Goal: Task Accomplishment & Management: Manage account settings

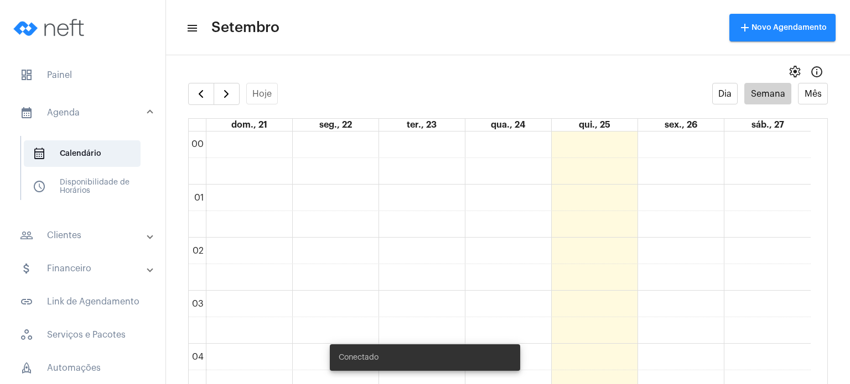
scroll to position [682, 0]
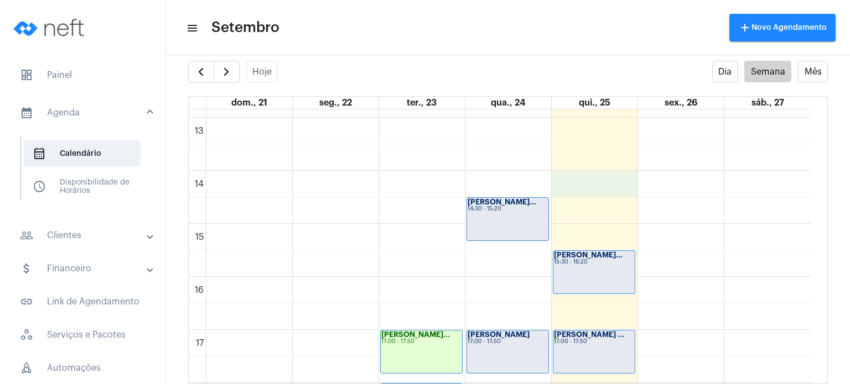
click at [579, 186] on div "00 01 02 03 04 05 06 07 08 09 10 11 12 13 14 15 16 17 18 19 20 21 22 23 Rafaell…" at bounding box center [500, 65] width 622 height 1274
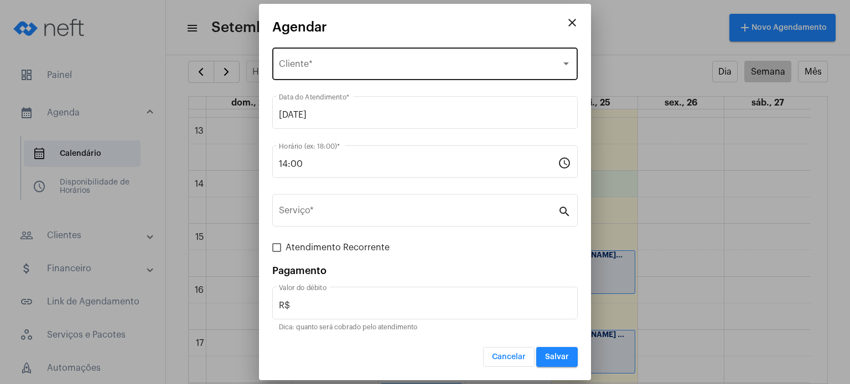
click at [417, 46] on div "Selecione o Cliente Cliente *" at bounding box center [425, 62] width 292 height 35
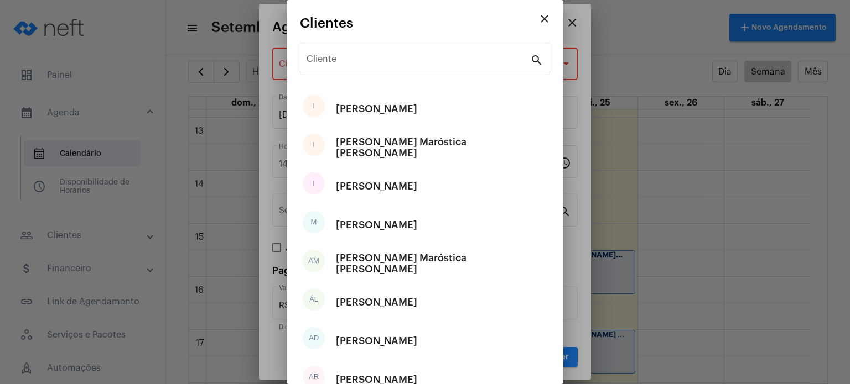
click at [417, 46] on div "Cliente" at bounding box center [417, 57] width 223 height 35
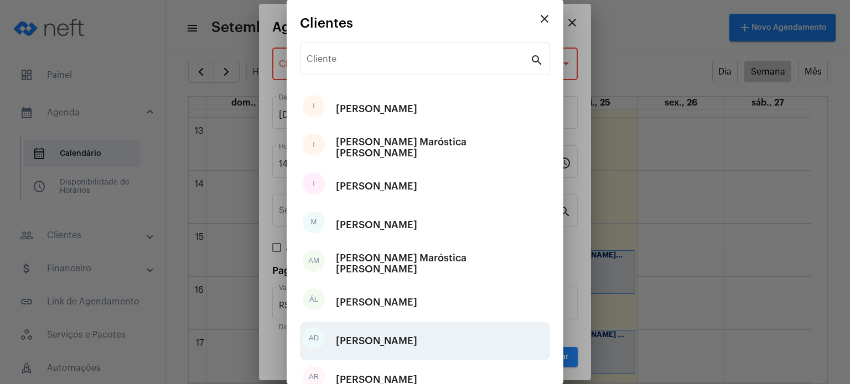
click at [369, 331] on div "[PERSON_NAME]" at bounding box center [376, 341] width 81 height 33
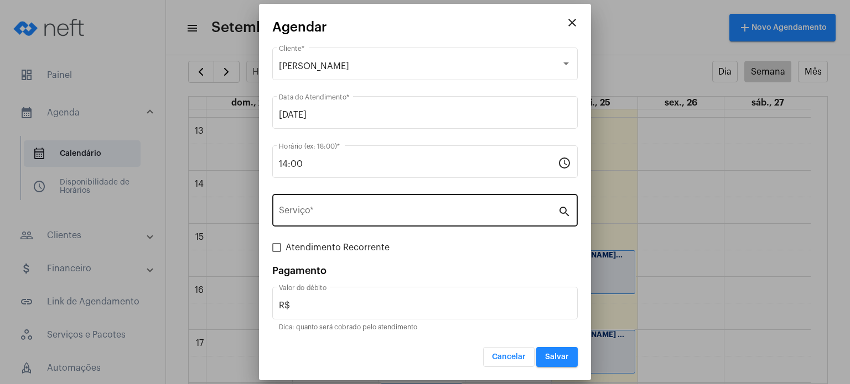
click at [365, 206] on div "Serviço *" at bounding box center [418, 209] width 279 height 35
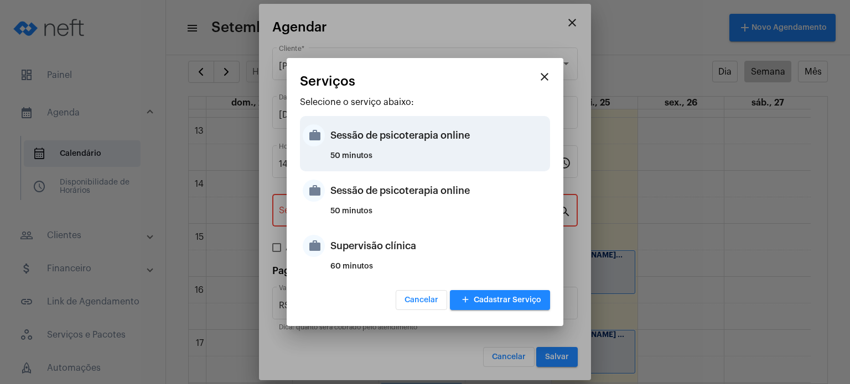
click at [373, 155] on div "50 minutos" at bounding box center [438, 160] width 217 height 17
type input "Sessão de psicoterapia online"
type input "R$ 230"
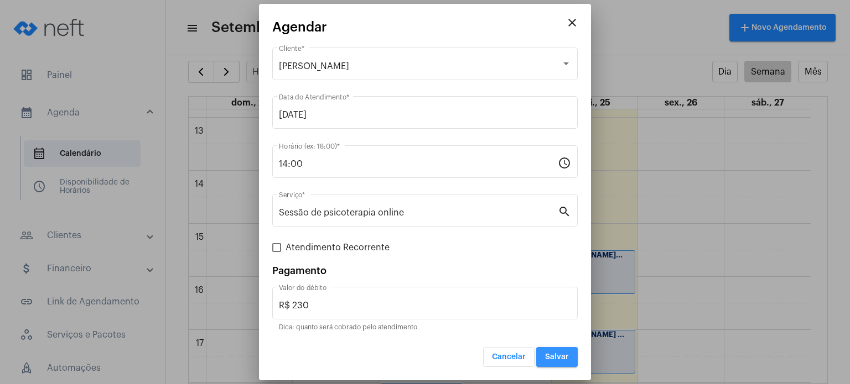
click at [547, 363] on button "Salvar" at bounding box center [556, 357] width 41 height 20
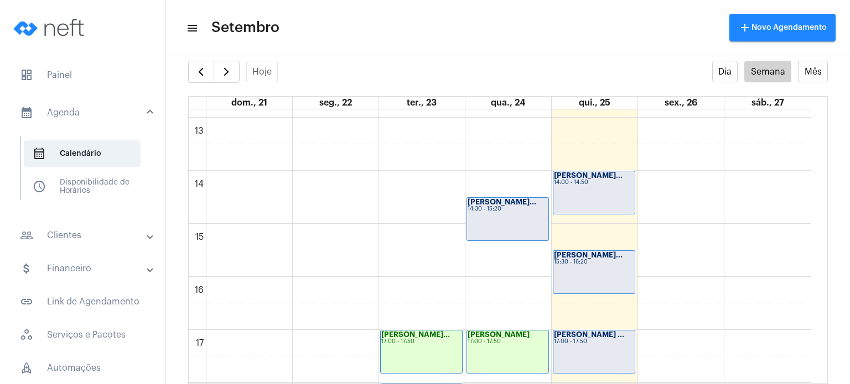
click at [611, 266] on div "Fernanda Gargiu... 15:30 - 16:20" at bounding box center [593, 272] width 81 height 43
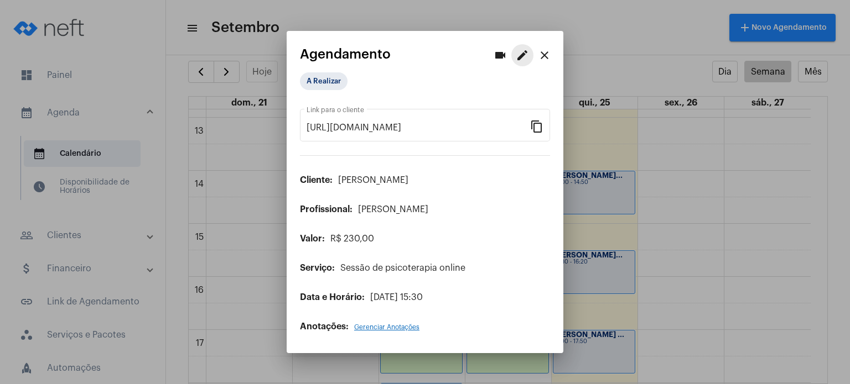
click at [522, 47] on button "edit" at bounding box center [522, 55] width 22 height 22
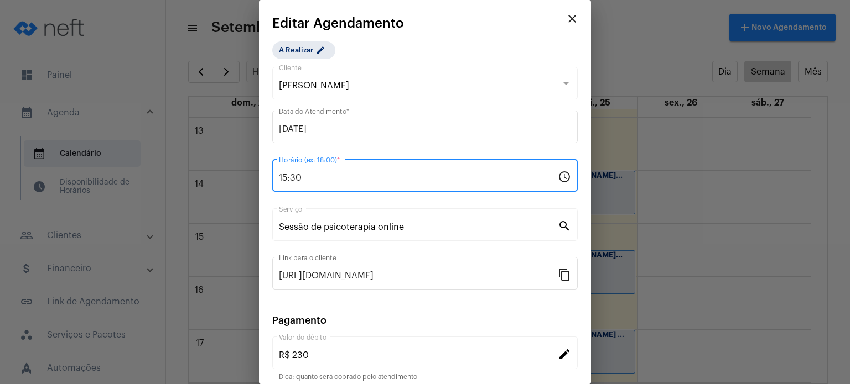
click at [314, 179] on input "15:30" at bounding box center [418, 178] width 279 height 10
type input "15:00"
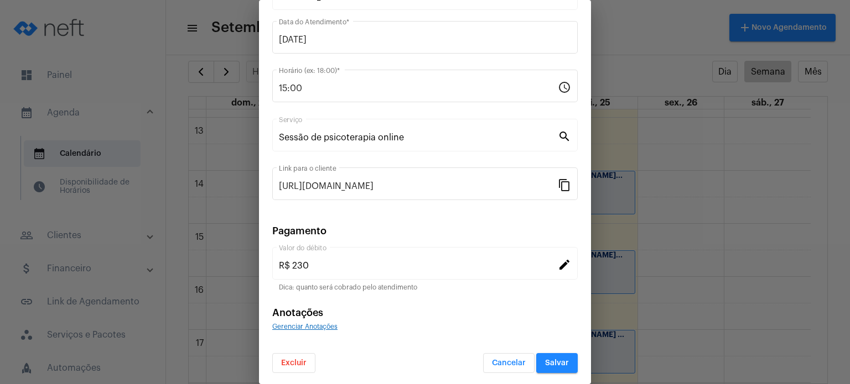
scroll to position [90, 0]
click at [545, 356] on button "Salvar" at bounding box center [556, 363] width 41 height 20
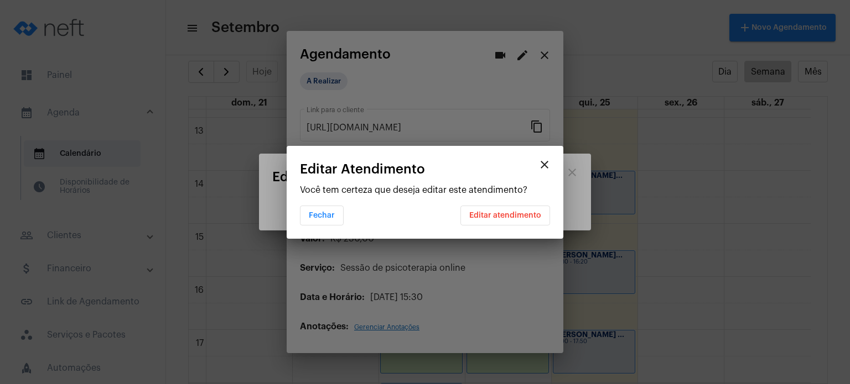
scroll to position [0, 0]
click at [514, 209] on button "Editar atendimento" at bounding box center [505, 216] width 90 height 20
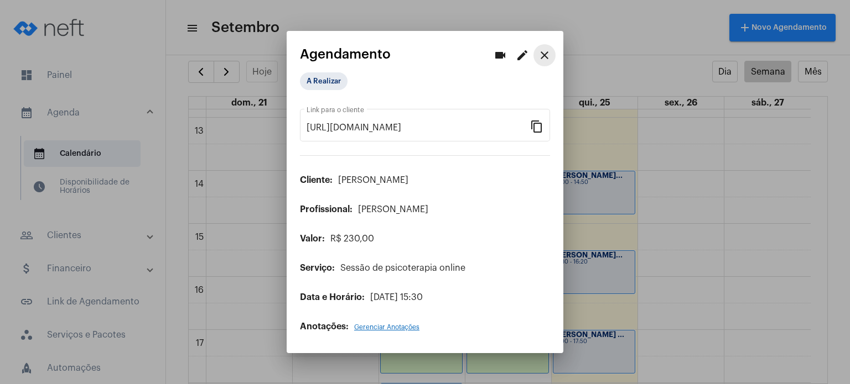
click at [542, 55] on mat-icon "close" at bounding box center [544, 55] width 13 height 13
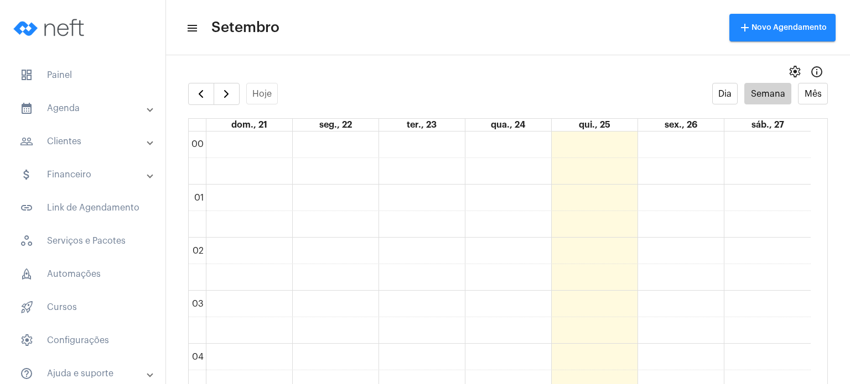
scroll to position [320, 0]
click at [97, 77] on span "dashboard Painel" at bounding box center [82, 75] width 143 height 27
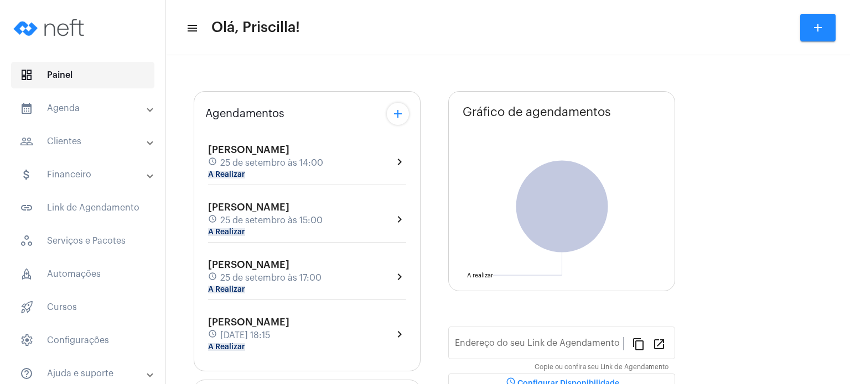
type input "[URL][DOMAIN_NAME]"
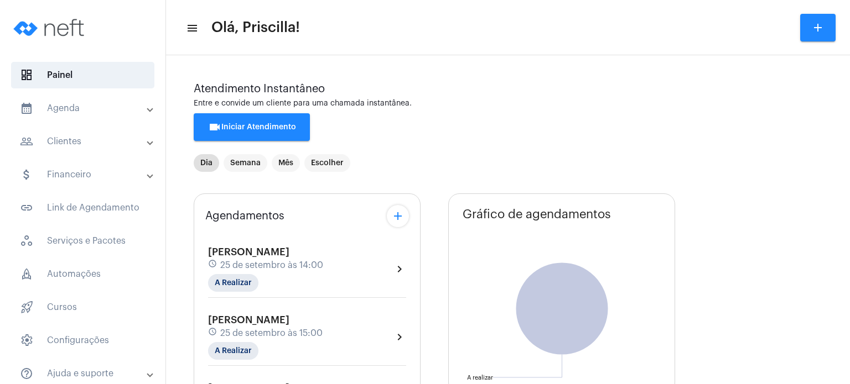
click at [81, 141] on mat-panel-title "people_outline Clientes" at bounding box center [84, 141] width 128 height 13
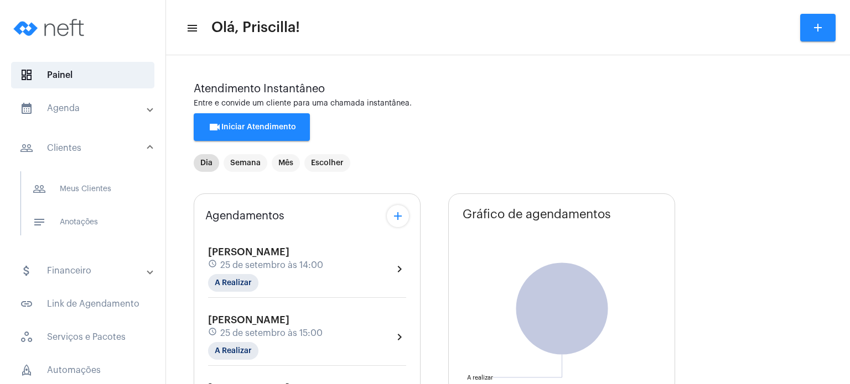
click at [98, 151] on mat-panel-title "people_outline Clientes" at bounding box center [84, 148] width 128 height 13
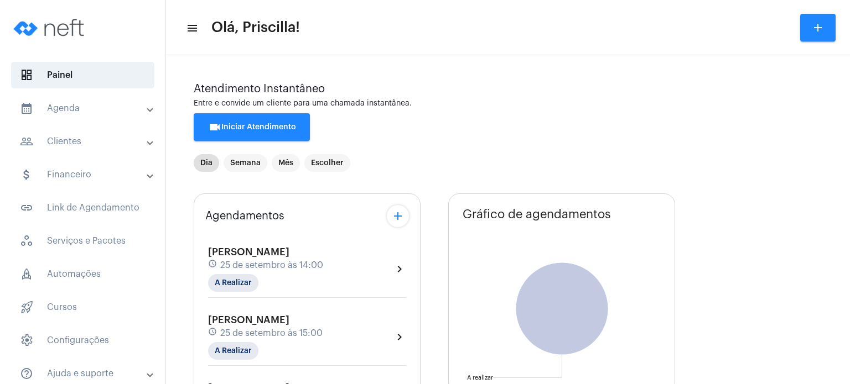
click at [98, 151] on mat-expansion-panel-header "people_outline Clientes" at bounding box center [86, 141] width 159 height 27
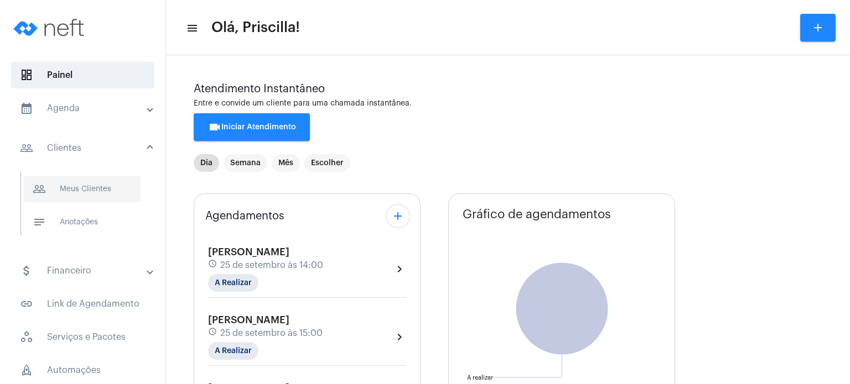
click at [87, 176] on span "people_outline Meus Clientes" at bounding box center [82, 189] width 117 height 27
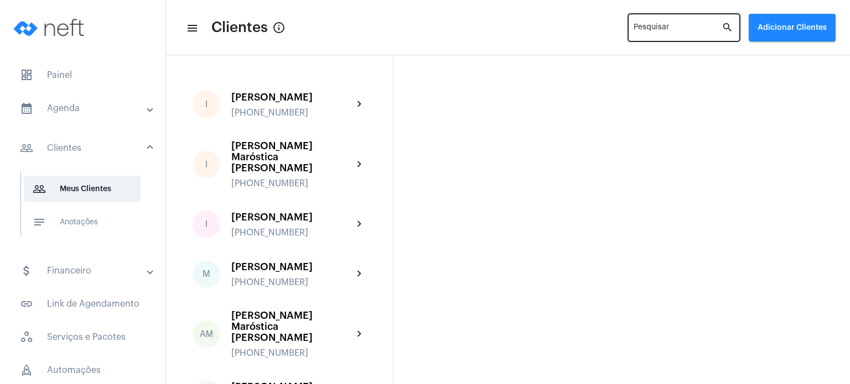
click at [662, 31] on input "Pesquisar" at bounding box center [677, 29] width 88 height 9
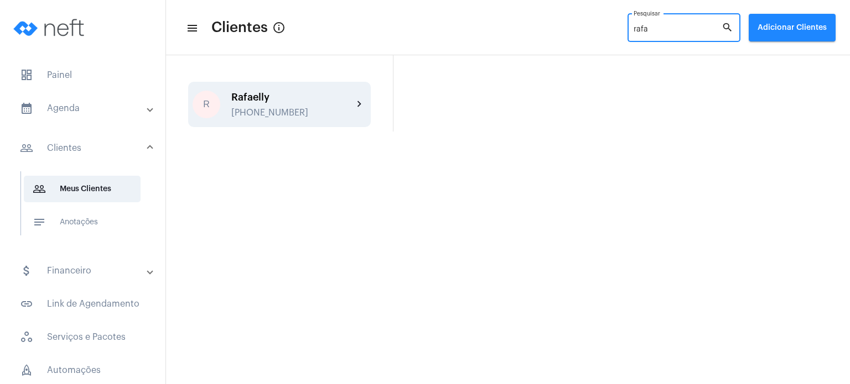
type input "rafa"
click at [306, 99] on div "Rafaelly" at bounding box center [292, 97] width 122 height 11
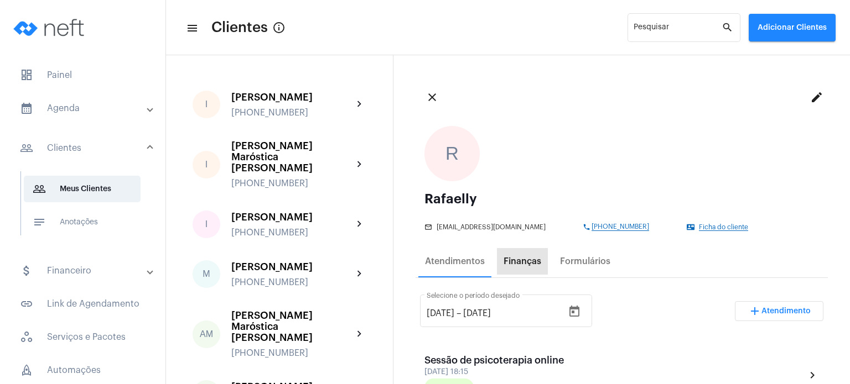
click at [516, 268] on div "Finanças" at bounding box center [522, 261] width 51 height 27
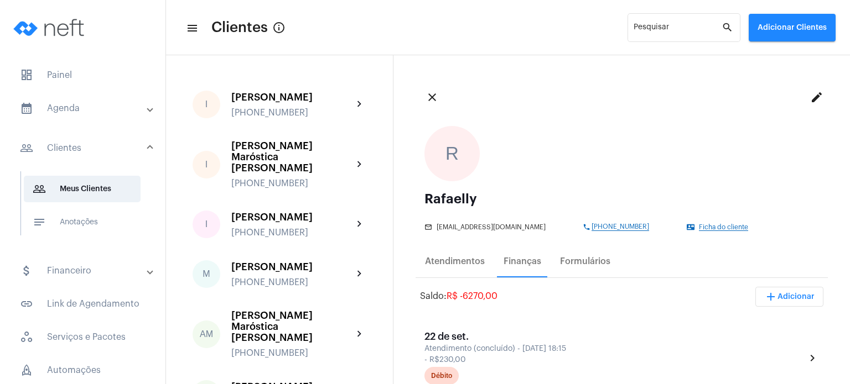
click at [767, 295] on span "add Adicionar" at bounding box center [789, 297] width 50 height 8
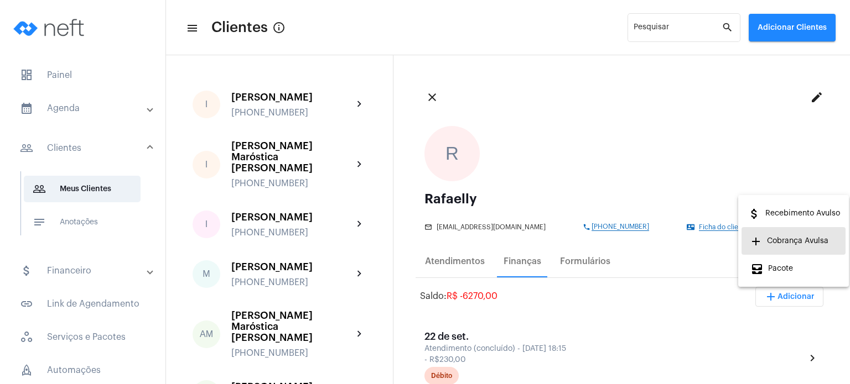
click at [766, 245] on span "add Cobrança Avulsa" at bounding box center [789, 241] width 78 height 20
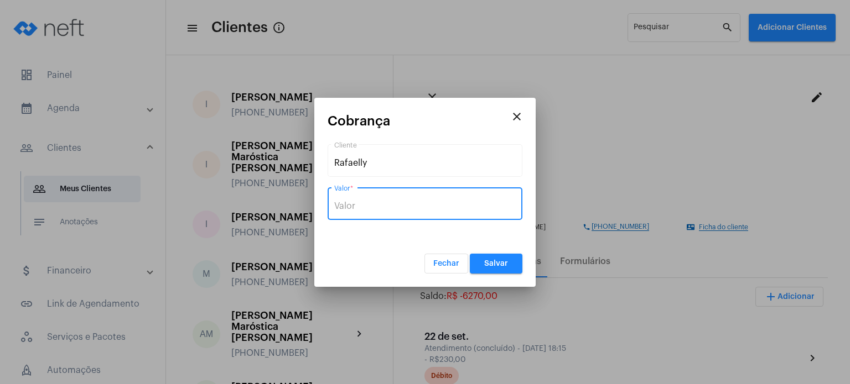
click at [412, 211] on input "Valor *" at bounding box center [424, 206] width 181 height 10
type input "R$ 230"
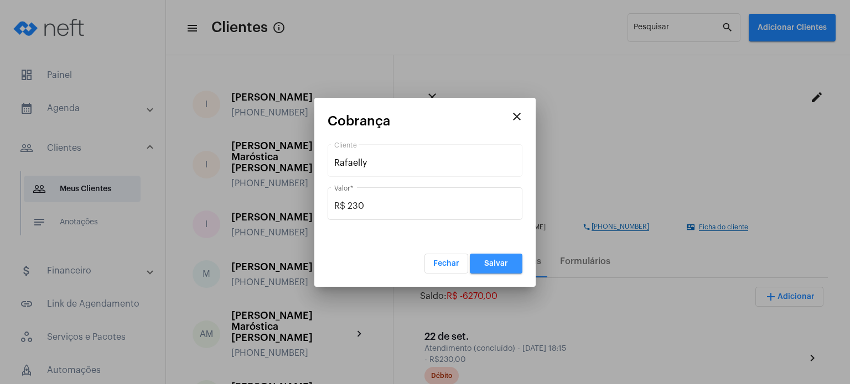
click at [487, 263] on span "Salvar" at bounding box center [496, 264] width 24 height 8
